Goal: Register for event/course

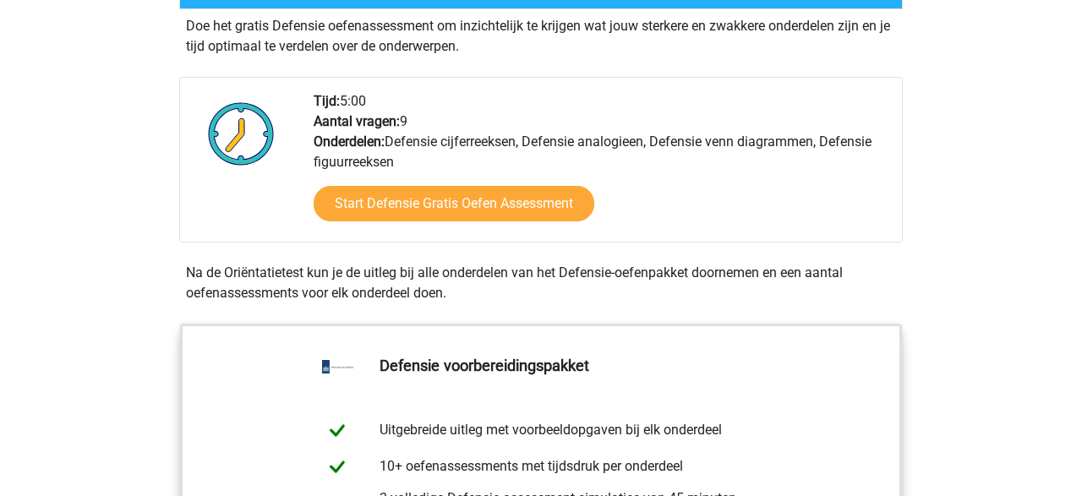
scroll to position [523, 0]
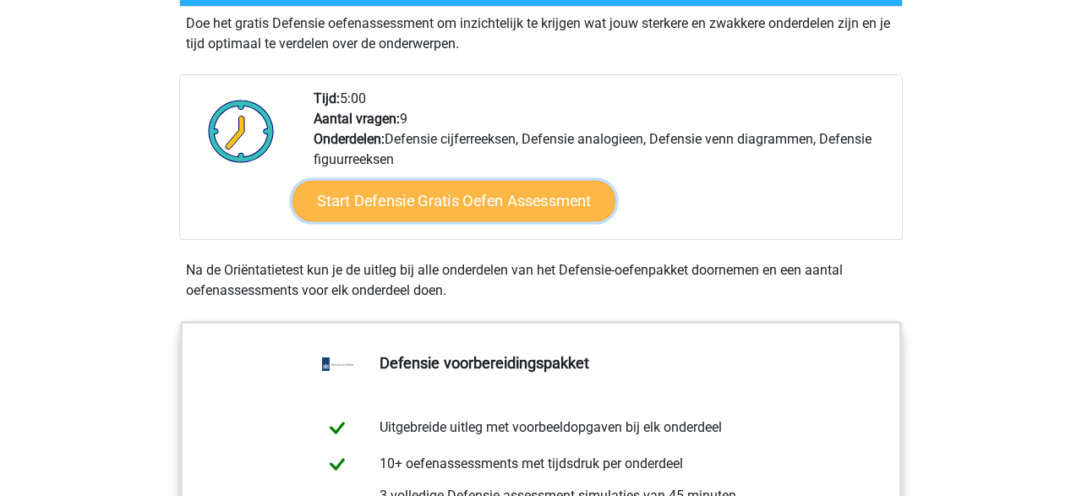
click at [506, 203] on link "Start Defensie Gratis Oefen Assessment" at bounding box center [453, 201] width 323 height 41
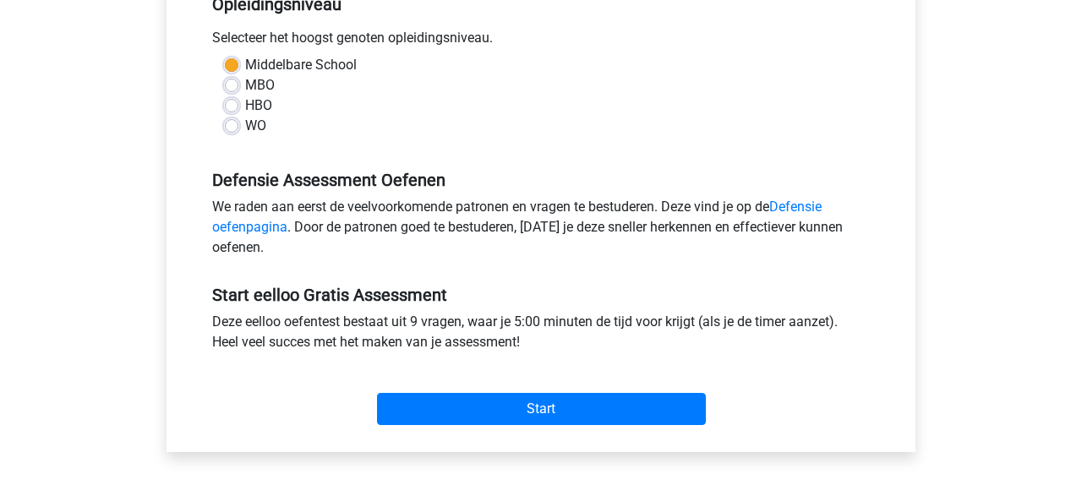
scroll to position [392, 0]
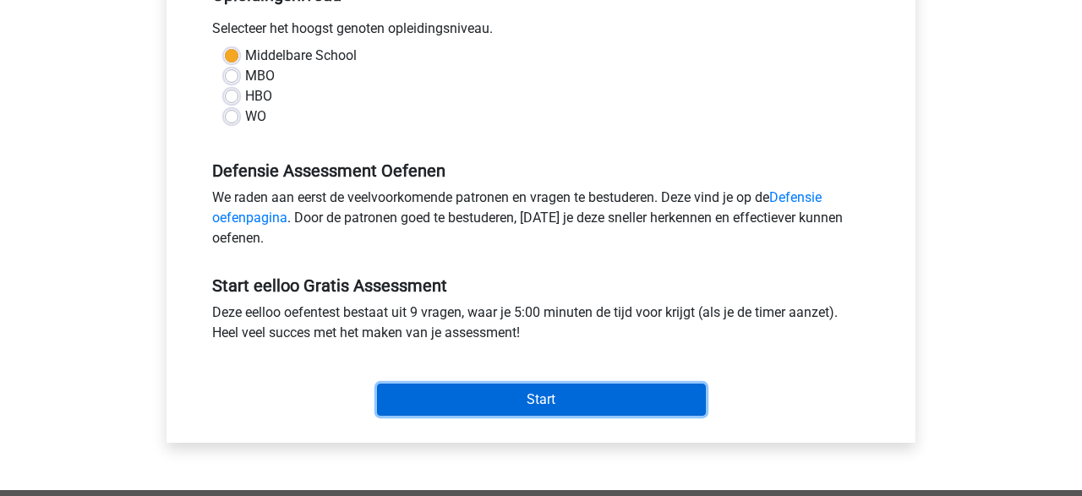
click at [604, 394] on input "Start" at bounding box center [541, 400] width 329 height 32
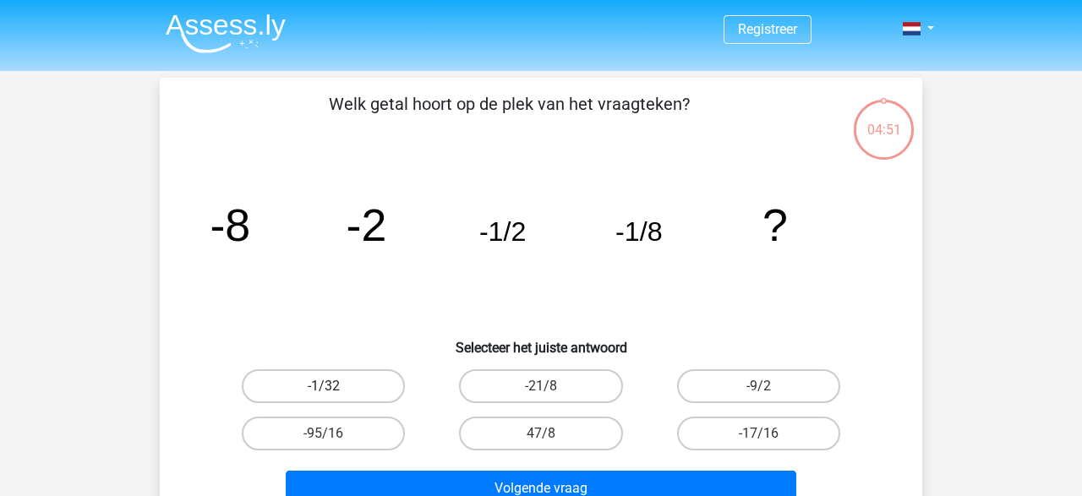
click at [384, 381] on label "-1/32" at bounding box center [323, 386] width 163 height 34
click at [335, 386] on input "-1/32" at bounding box center [329, 391] width 11 height 11
radio input "true"
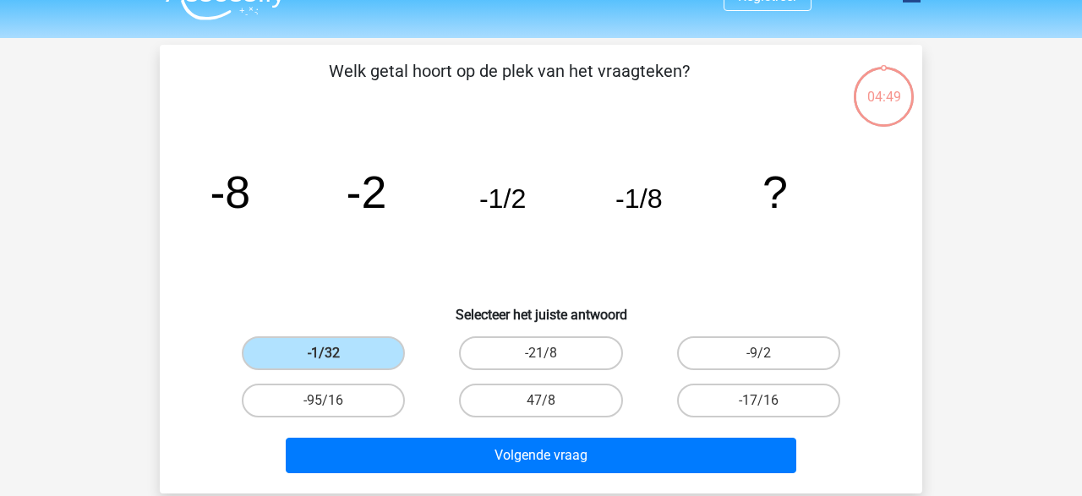
scroll to position [43, 0]
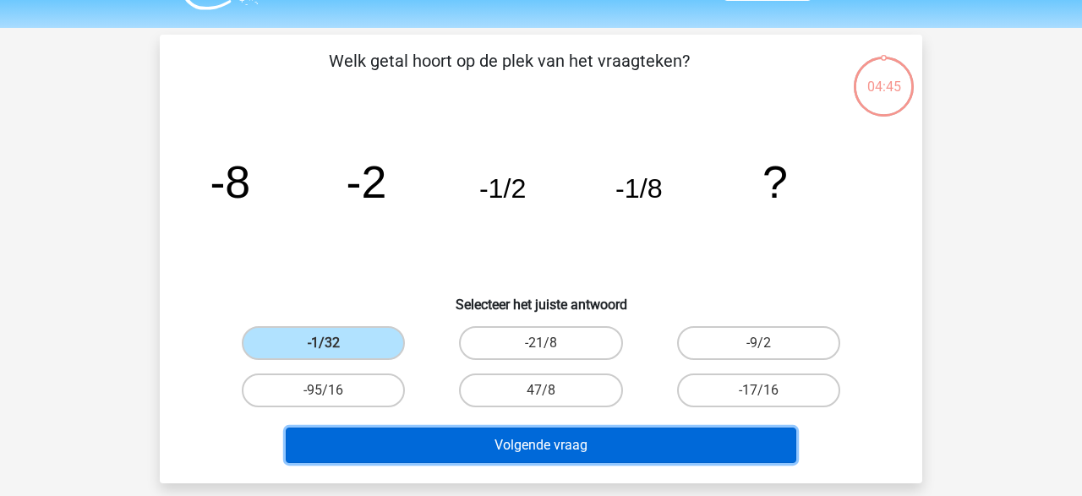
click at [583, 431] on button "Volgende vraag" at bounding box center [541, 445] width 511 height 35
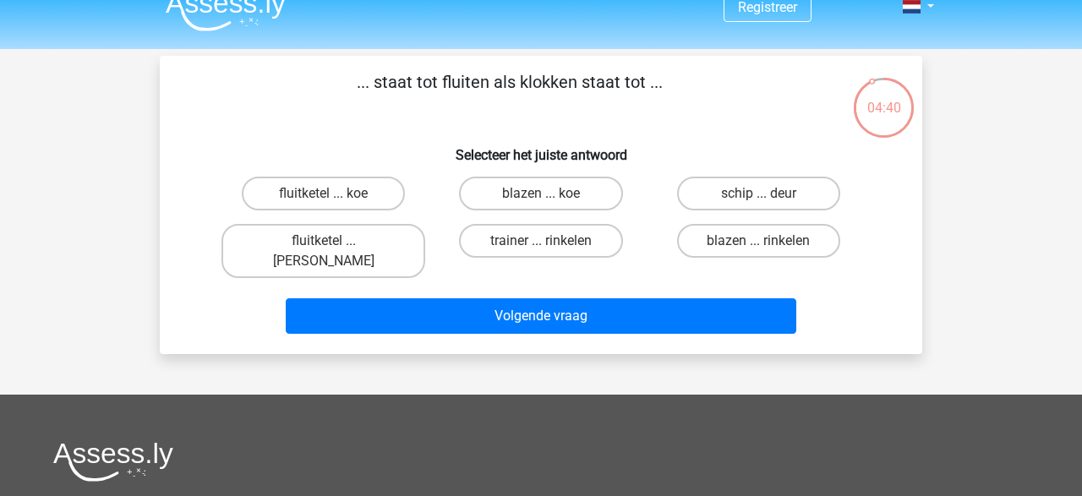
scroll to position [18, 0]
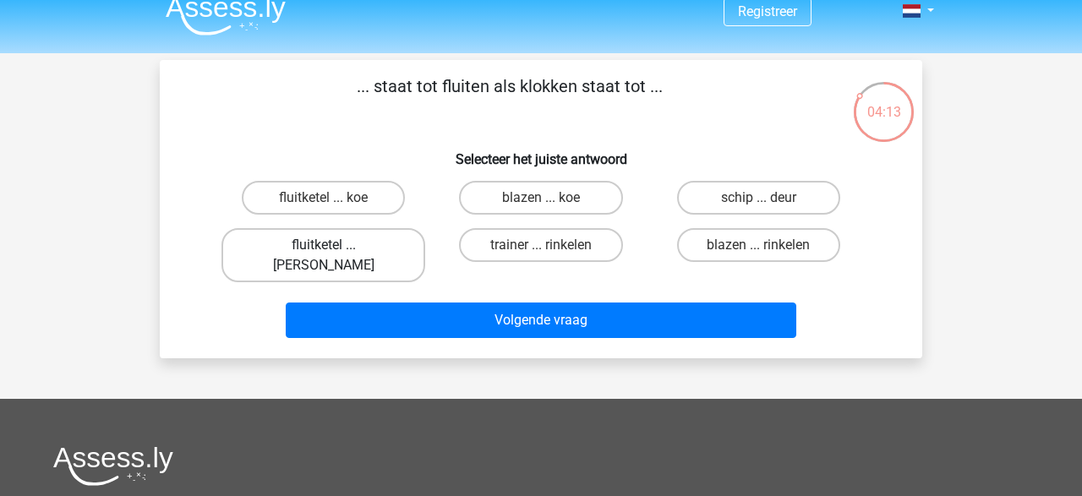
click at [324, 236] on label "fluitketel ... luiden" at bounding box center [323, 255] width 204 height 54
click at [324, 245] on input "fluitketel ... luiden" at bounding box center [329, 250] width 11 height 11
radio input "true"
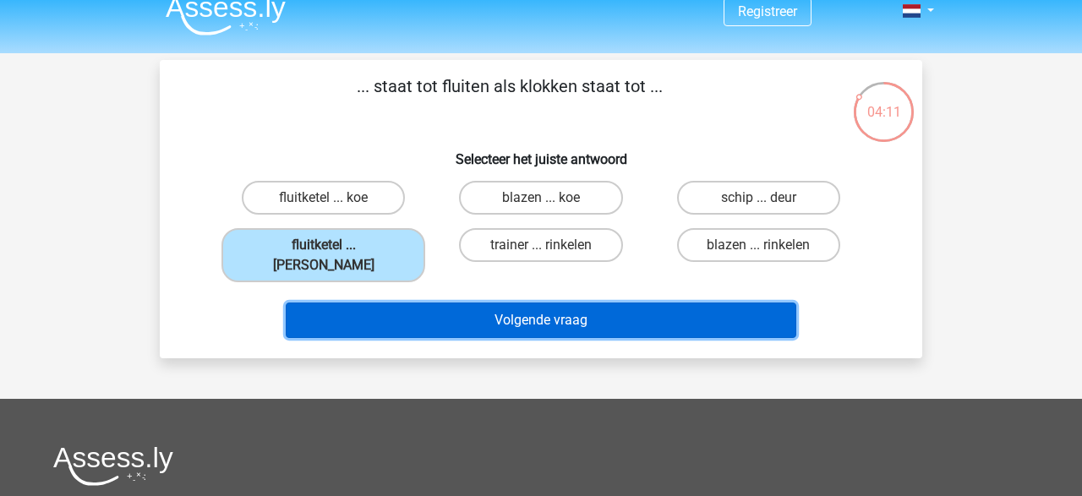
click at [572, 309] on button "Volgende vraag" at bounding box center [541, 320] width 511 height 35
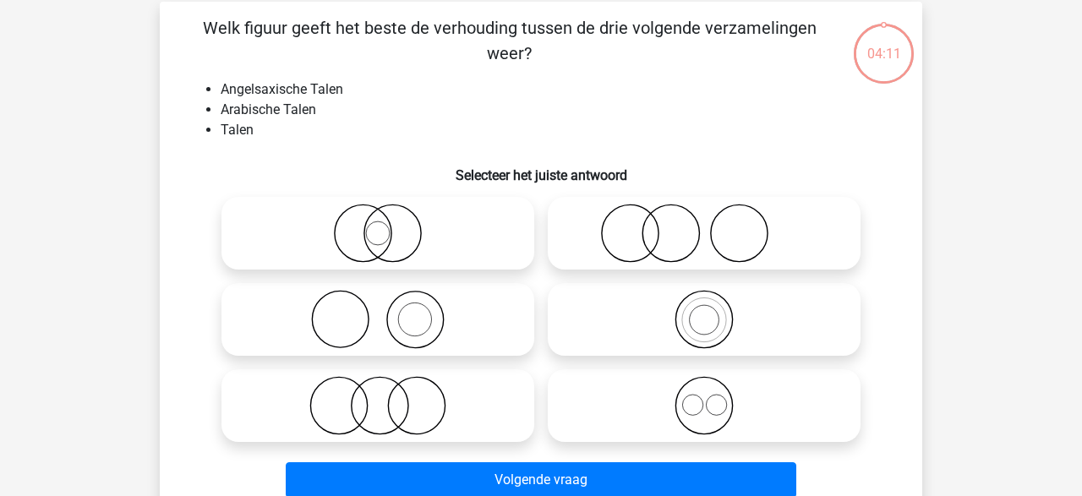
scroll to position [78, 0]
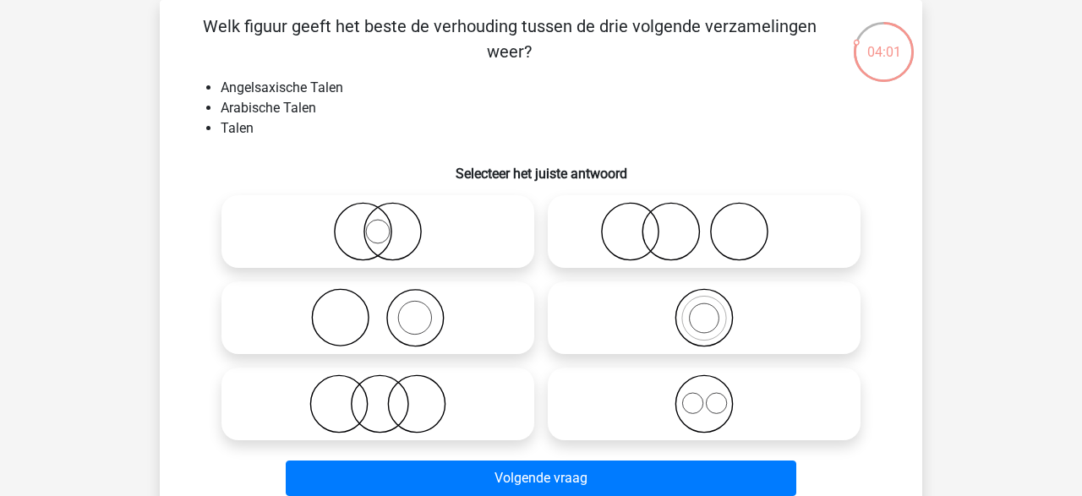
click at [707, 389] on input "radio" at bounding box center [709, 389] width 11 height 11
radio input "true"
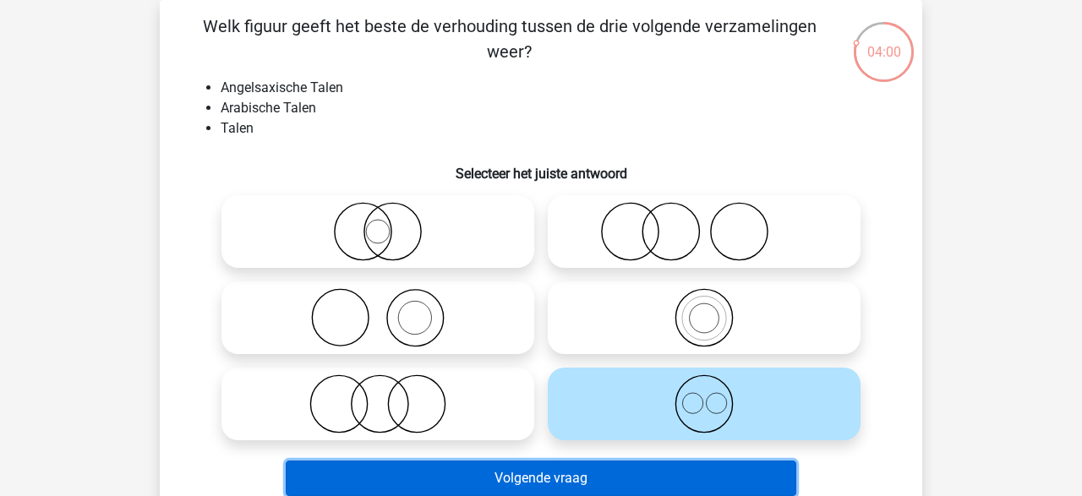
click at [658, 478] on button "Volgende vraag" at bounding box center [541, 478] width 511 height 35
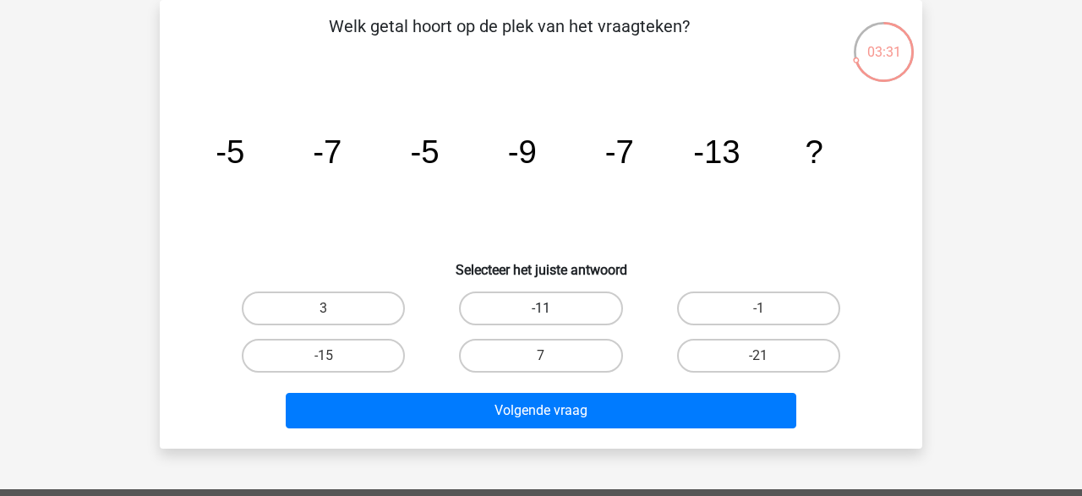
click at [515, 295] on label "-11" at bounding box center [540, 309] width 163 height 34
click at [541, 308] on input "-11" at bounding box center [546, 313] width 11 height 11
radio input "true"
click at [590, 390] on div "Volgende vraag" at bounding box center [541, 407] width 708 height 56
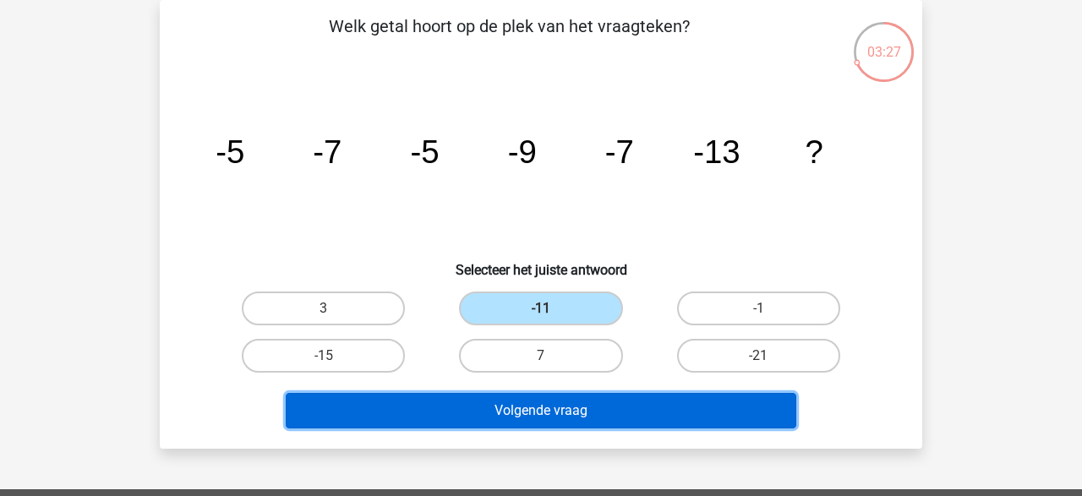
click at [594, 399] on button "Volgende vraag" at bounding box center [541, 410] width 511 height 35
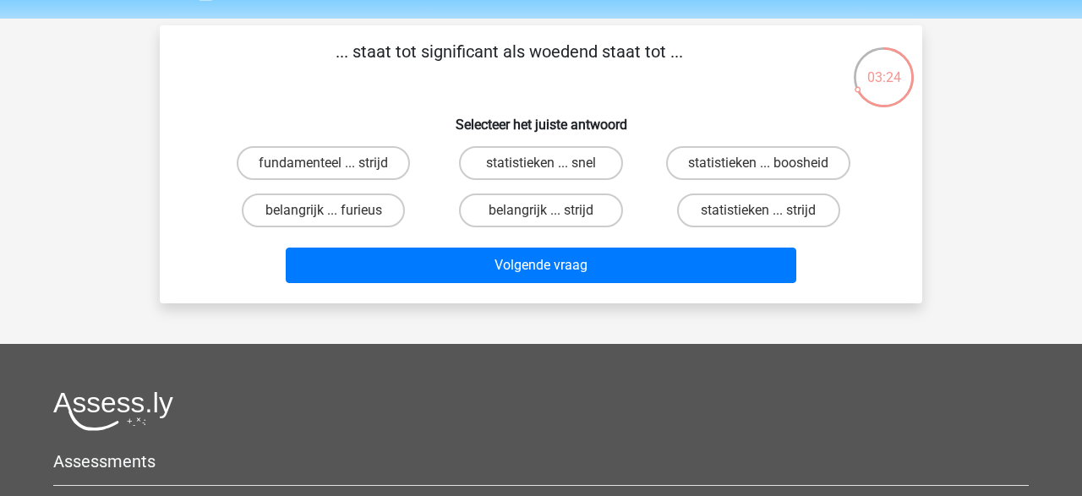
scroll to position [49, 0]
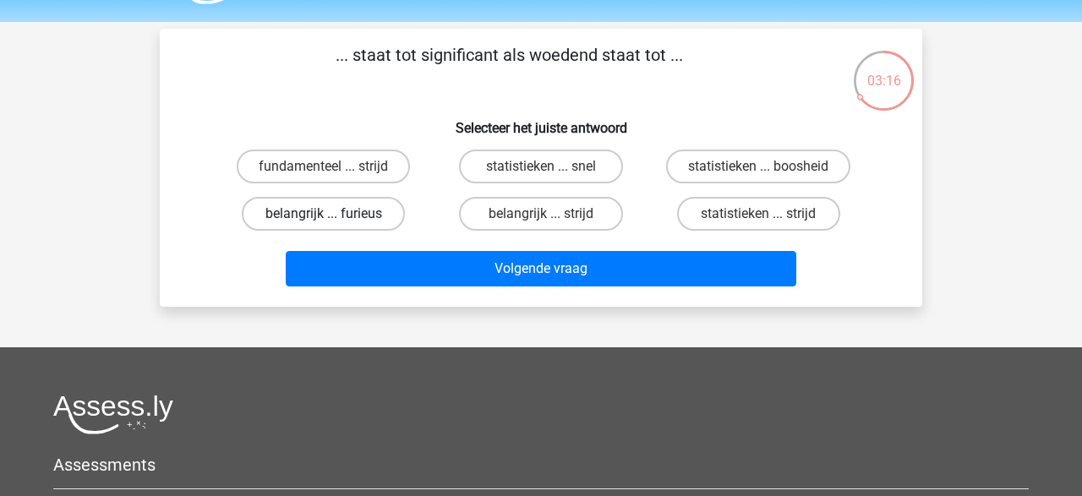
click at [351, 210] on label "belangrijk ... furieus" at bounding box center [323, 214] width 163 height 34
click at [335, 214] on input "belangrijk ... furieus" at bounding box center [329, 219] width 11 height 11
radio input "true"
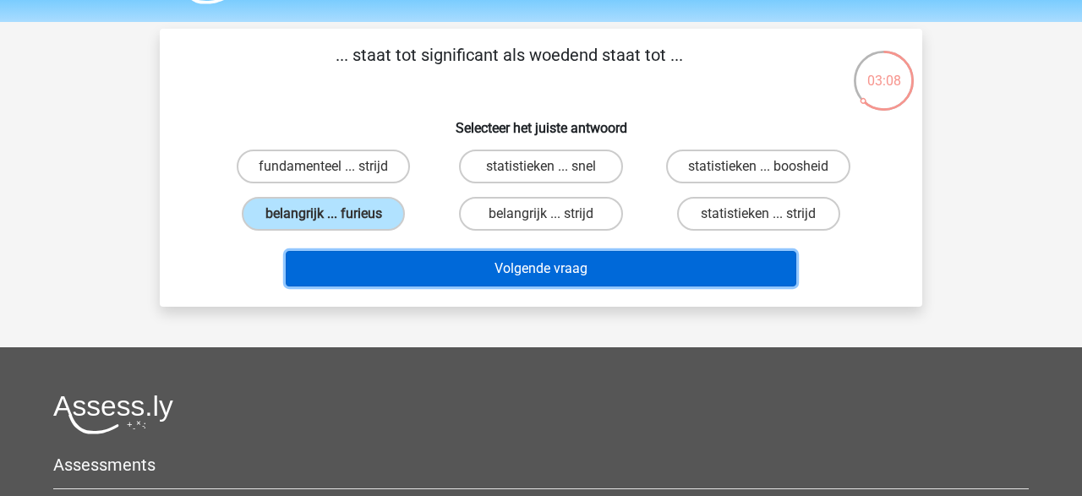
click at [561, 273] on button "Volgende vraag" at bounding box center [541, 268] width 511 height 35
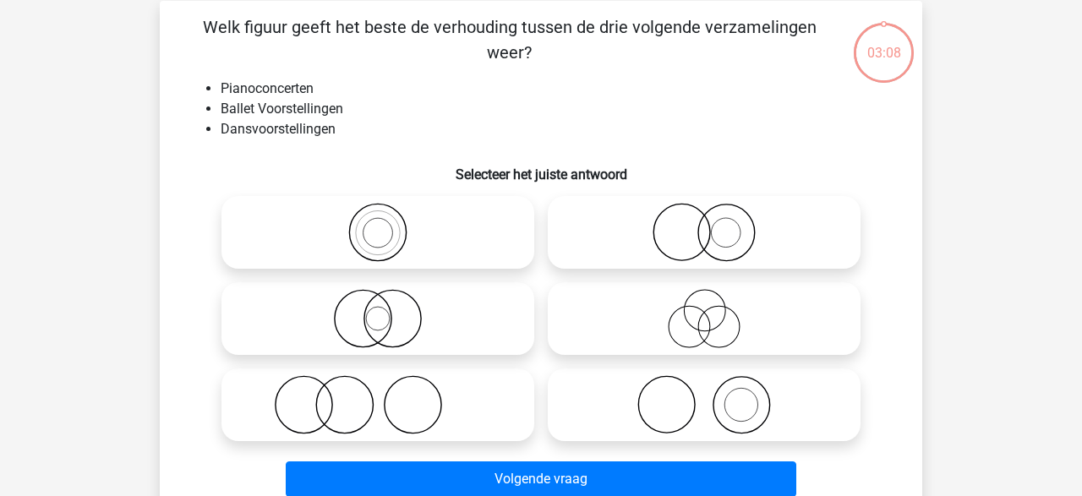
scroll to position [78, 0]
click at [670, 385] on icon at bounding box center [703, 403] width 299 height 59
click at [704, 385] on input "radio" at bounding box center [709, 389] width 11 height 11
radio input "true"
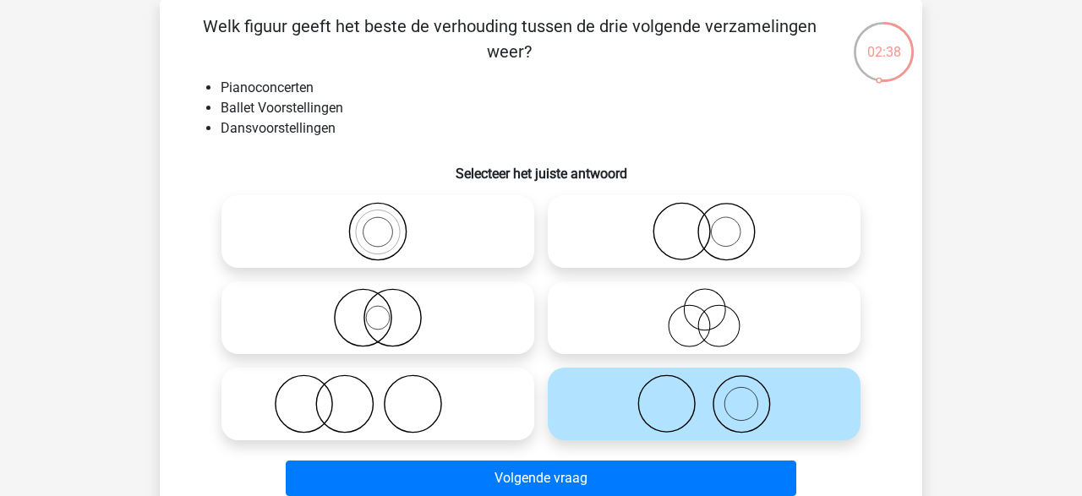
scroll to position [139, 0]
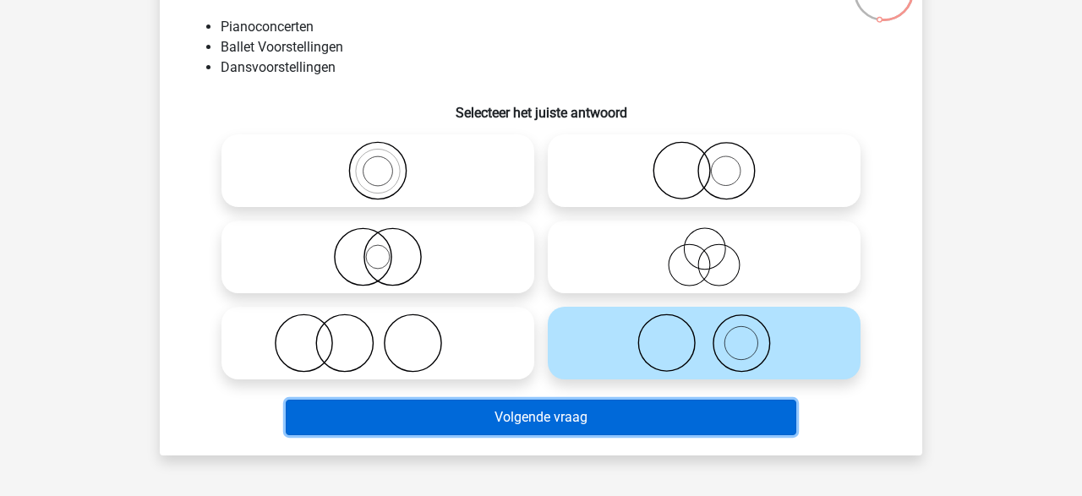
click at [589, 420] on button "Volgende vraag" at bounding box center [541, 417] width 511 height 35
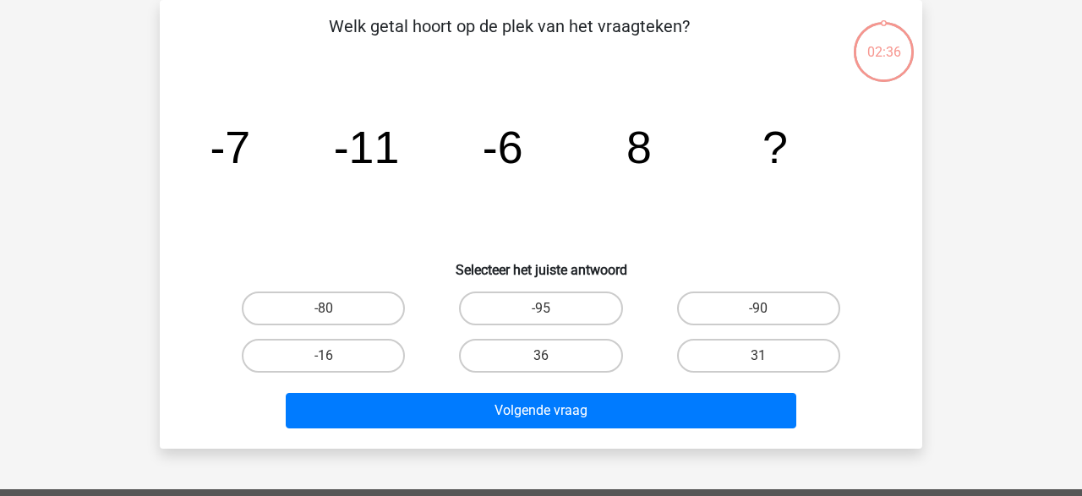
scroll to position [78, 0]
click at [698, 360] on label "31" at bounding box center [758, 356] width 163 height 34
click at [758, 360] on input "31" at bounding box center [763, 361] width 11 height 11
radio input "true"
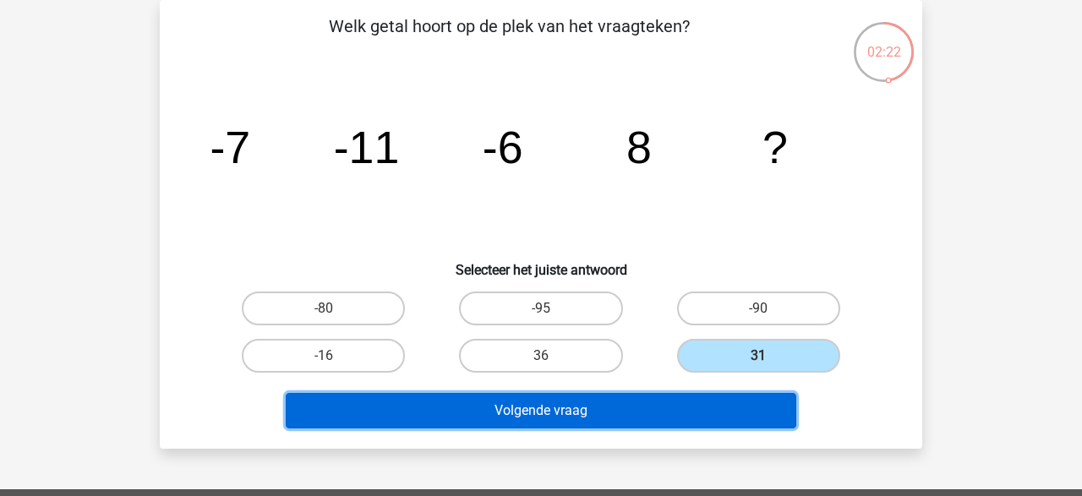
click at [679, 412] on button "Volgende vraag" at bounding box center [541, 410] width 511 height 35
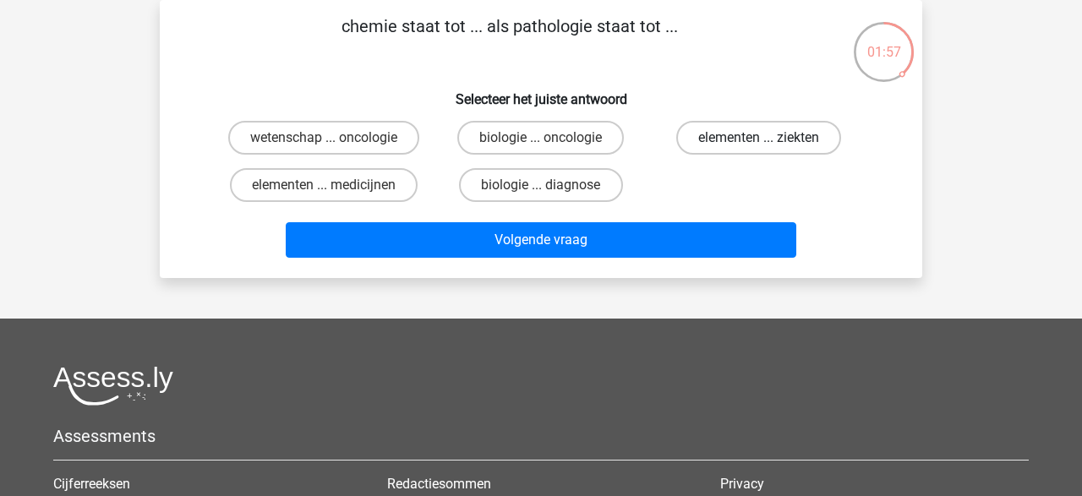
click at [739, 127] on label "elementen ... ziekten" at bounding box center [758, 138] width 165 height 34
click at [758, 138] on input "elementen ... ziekten" at bounding box center [763, 143] width 11 height 11
radio input "true"
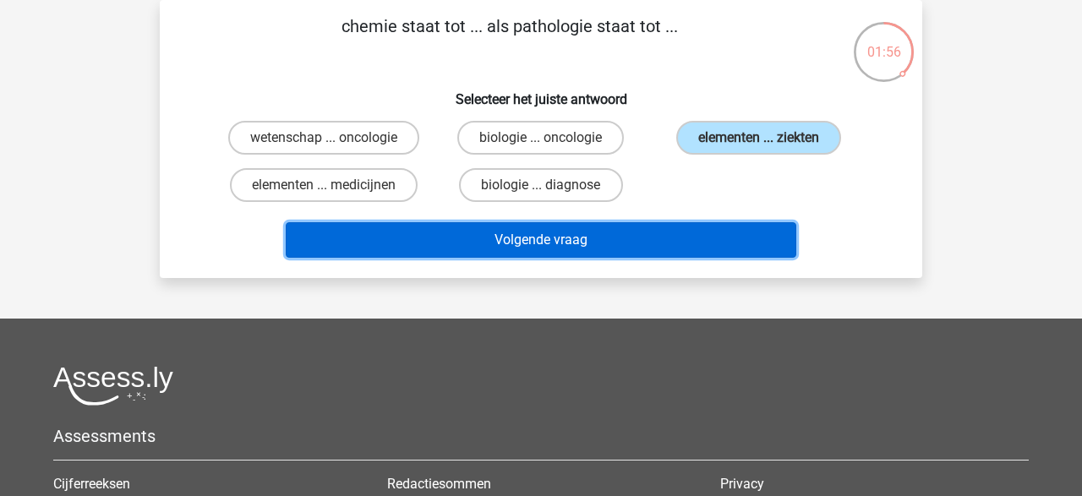
click at [714, 242] on button "Volgende vraag" at bounding box center [541, 239] width 511 height 35
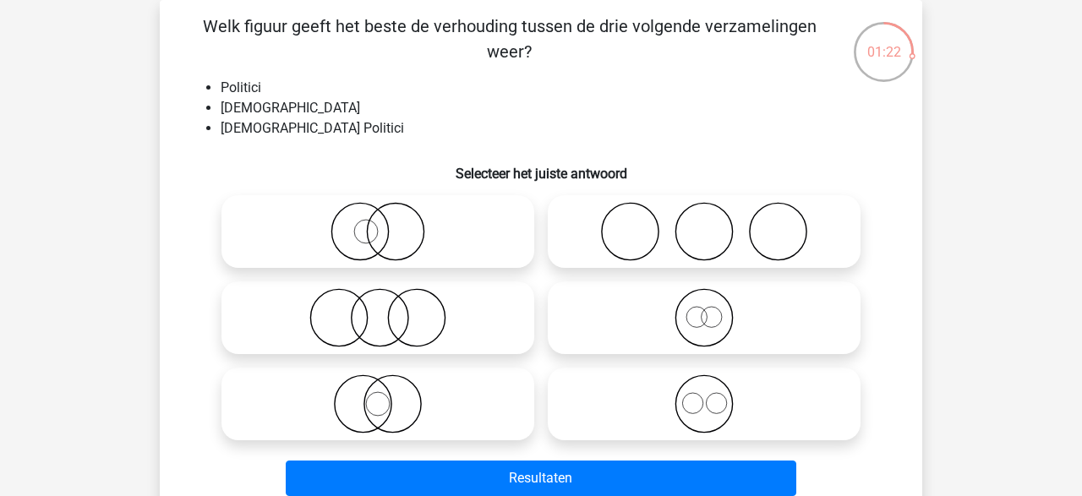
click at [417, 411] on icon at bounding box center [377, 403] width 299 height 59
click at [389, 395] on input "radio" at bounding box center [383, 389] width 11 height 11
radio input "true"
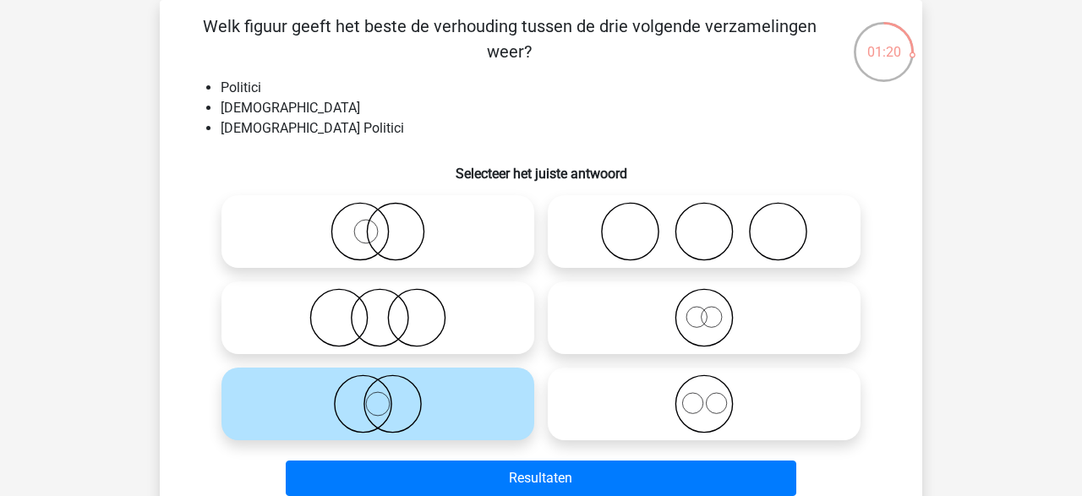
click at [701, 414] on icon at bounding box center [703, 403] width 299 height 59
click at [704, 395] on input "radio" at bounding box center [709, 389] width 11 height 11
radio input "true"
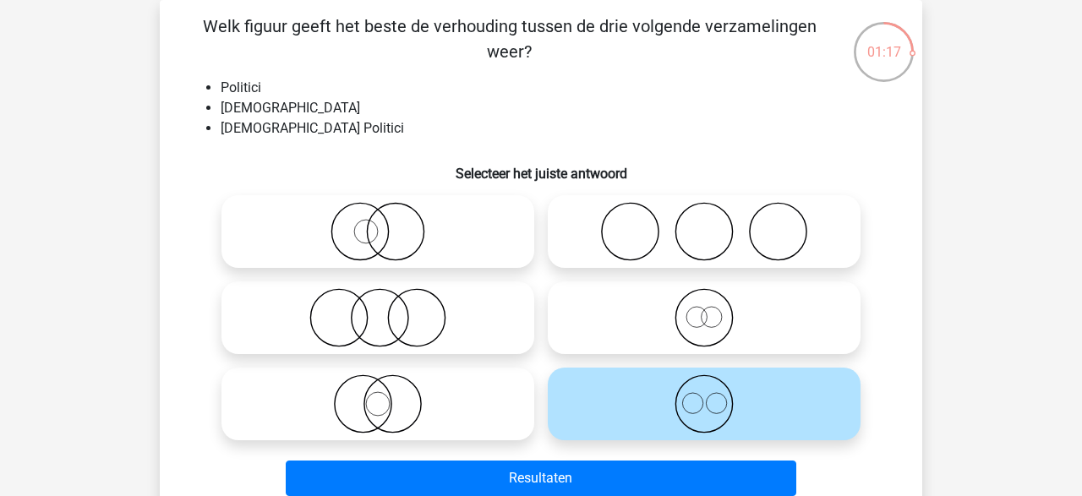
click at [386, 406] on icon at bounding box center [377, 403] width 299 height 59
click at [386, 395] on input "radio" at bounding box center [383, 389] width 11 height 11
radio input "true"
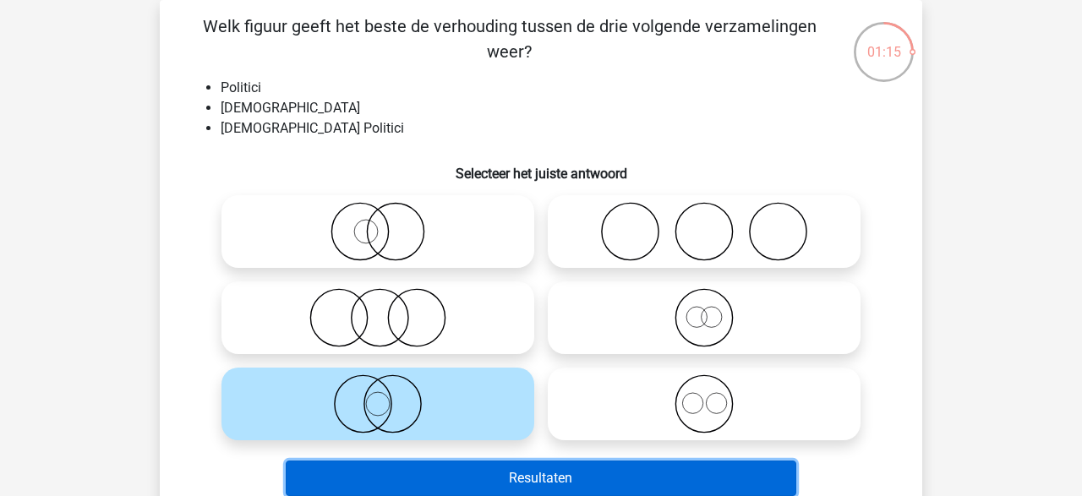
click at [504, 479] on button "Resultaten" at bounding box center [541, 478] width 511 height 35
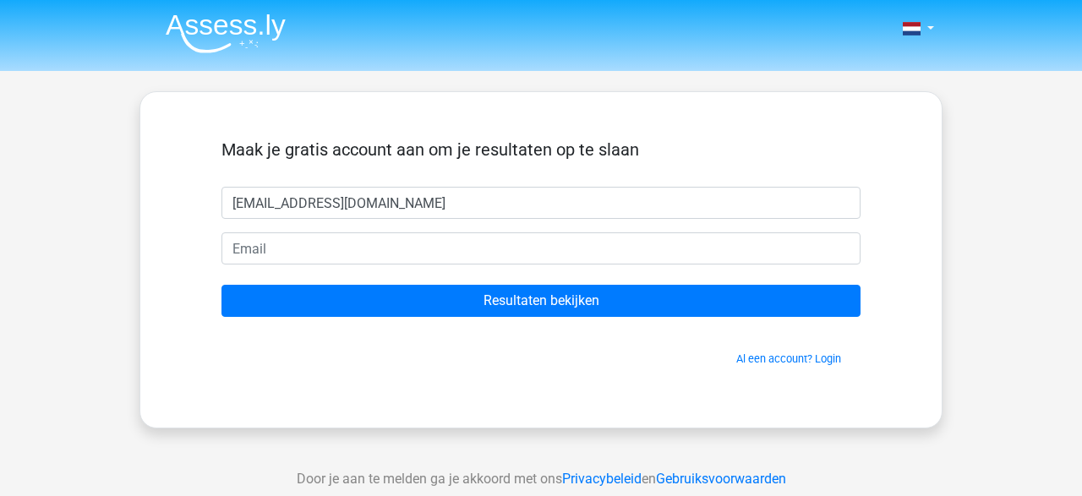
drag, startPoint x: 440, startPoint y: 199, endPoint x: 170, endPoint y: 202, distance: 270.4
click at [221, 202] on input "carlijnrijneveld@outlook.com" at bounding box center [540, 203] width 639 height 32
type input "carlijnrijneveld@outlook.com"
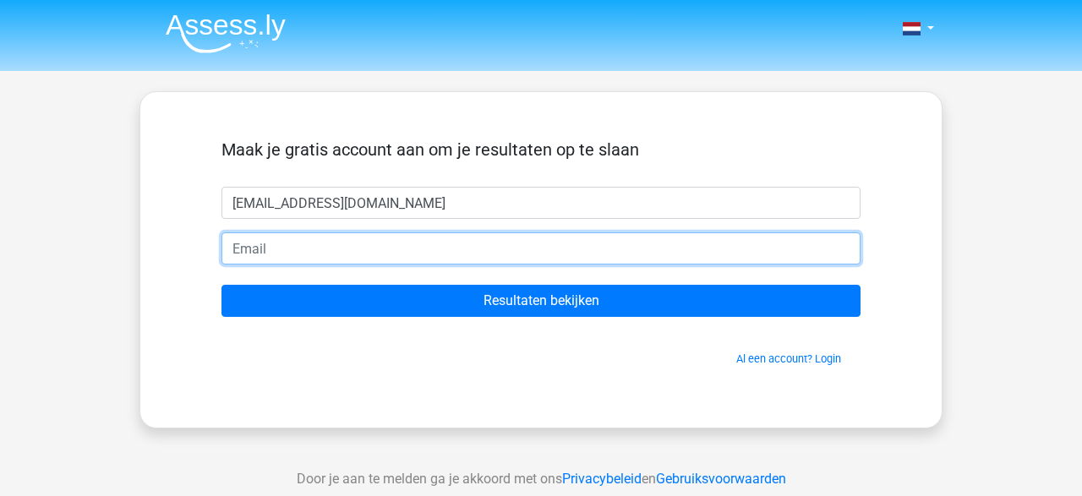
click at [282, 263] on input "email" at bounding box center [540, 248] width 639 height 32
paste input "carlijnrijneveld@outlook.com"
type input "carlijnrijneveld@outlook.com"
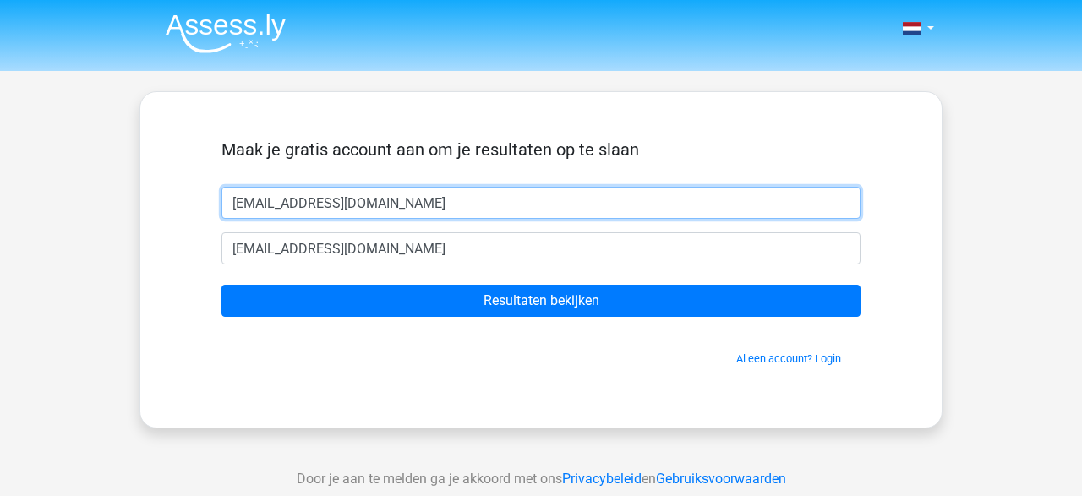
click at [429, 196] on input "carlijnrijneveld@outlook.com" at bounding box center [540, 203] width 639 height 32
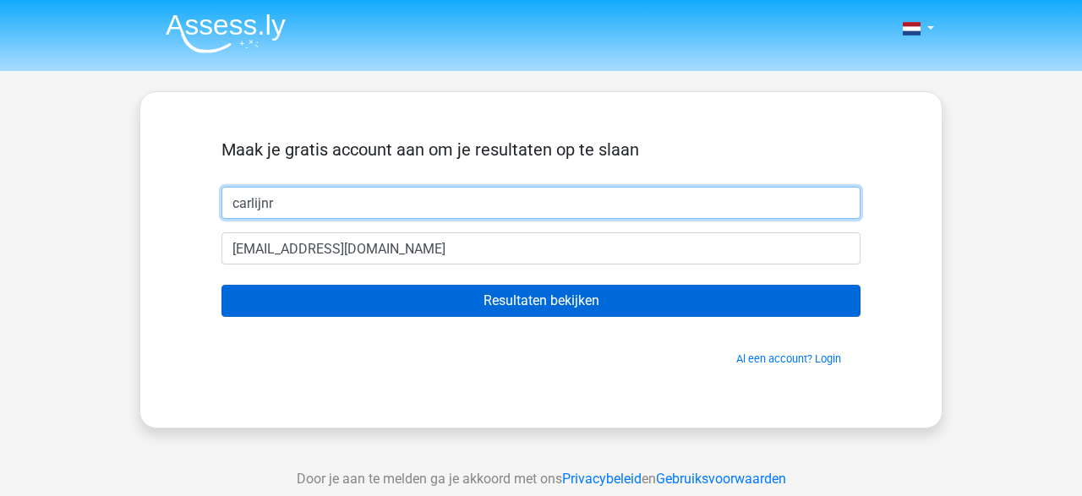
type input "carlijnr"
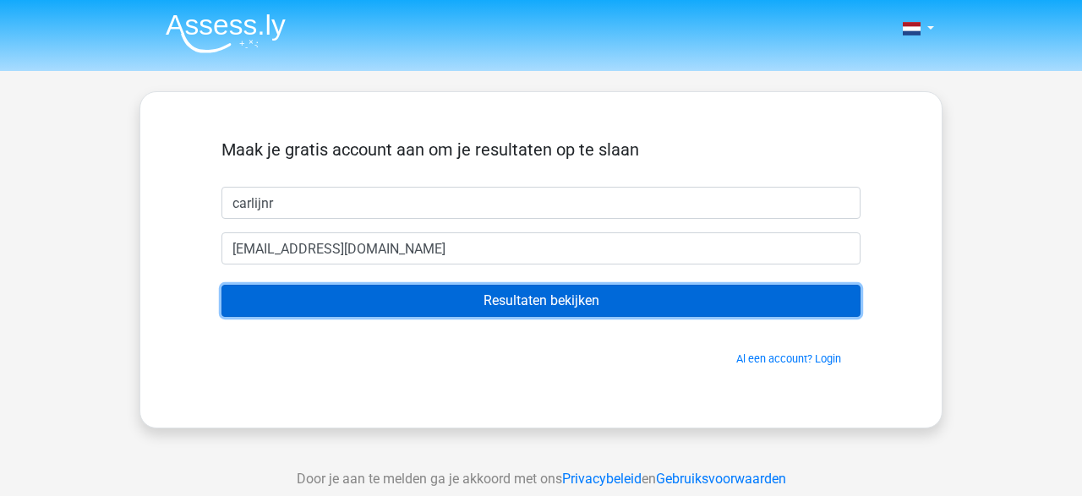
click at [575, 301] on input "Resultaten bekijken" at bounding box center [540, 301] width 639 height 32
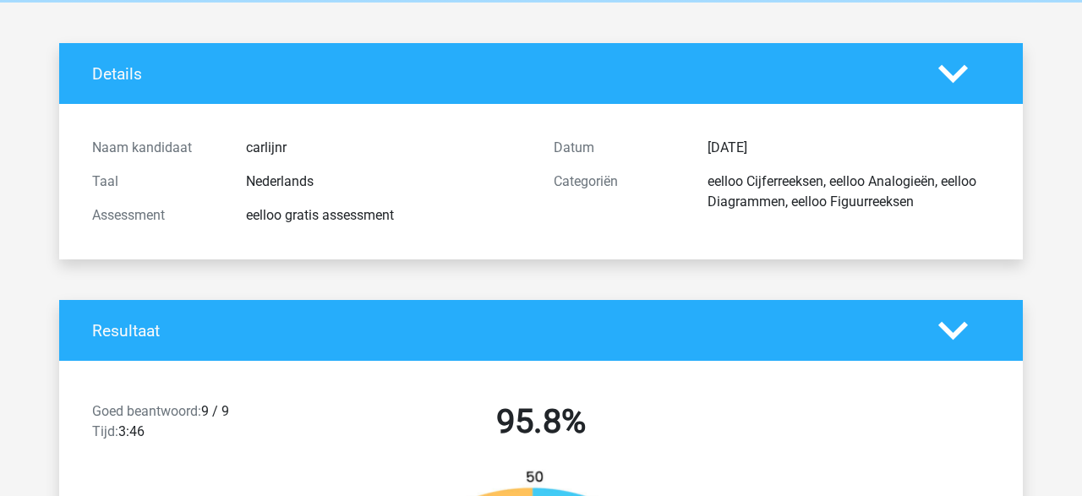
scroll to position [78, 0]
